Goal: Task Accomplishment & Management: Complete application form

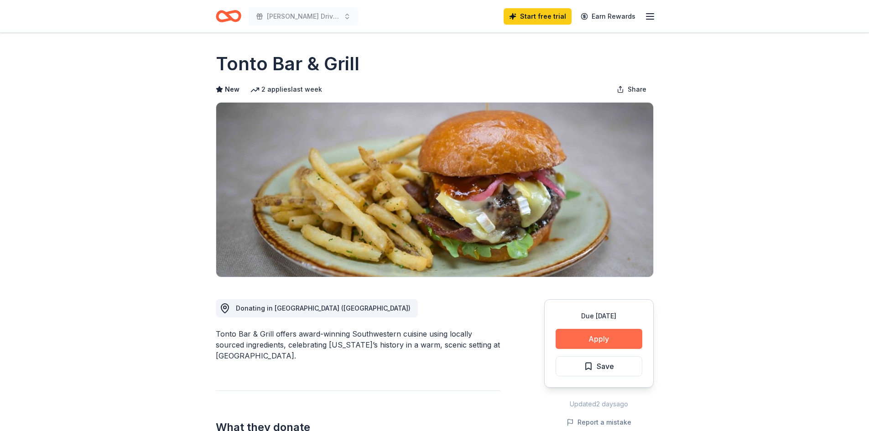
click at [597, 339] on button "Apply" at bounding box center [599, 339] width 87 height 20
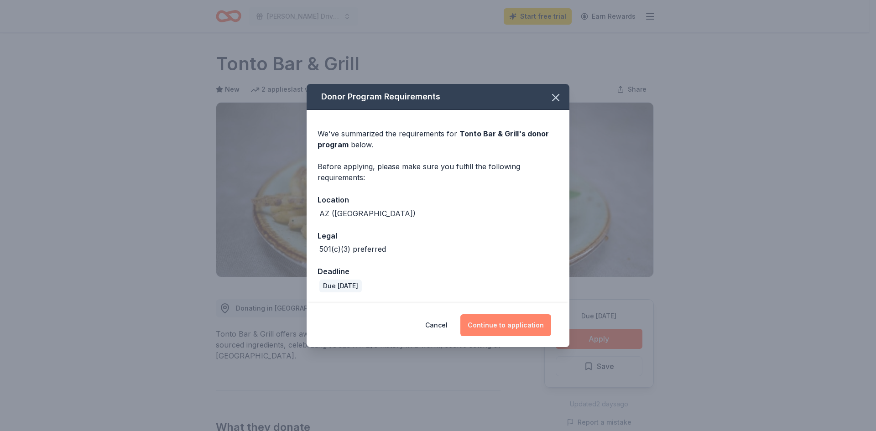
click at [508, 320] on button "Continue to application" at bounding box center [505, 325] width 91 height 22
